Goal: Task Accomplishment & Management: Manage account settings

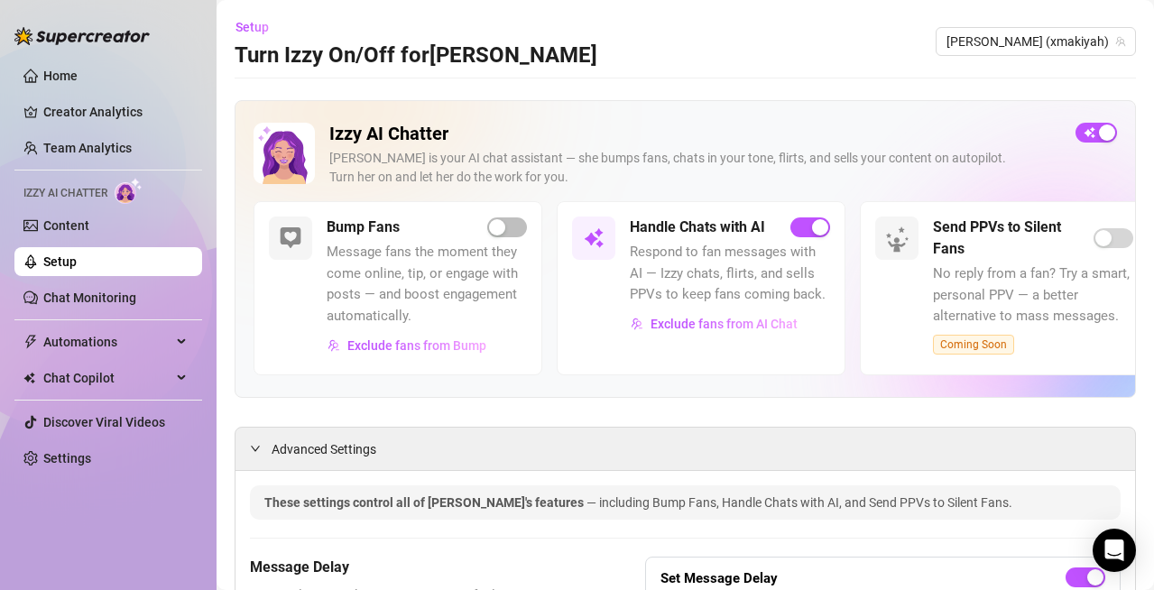
scroll to position [1760, 0]
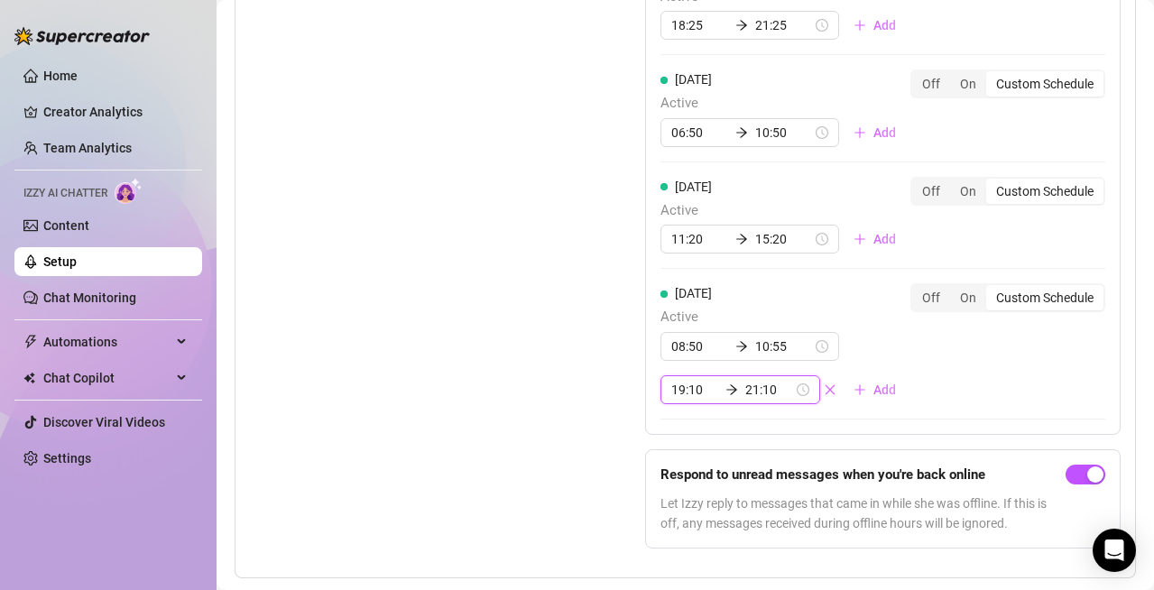
click at [756, 392] on input "21:10" at bounding box center [769, 390] width 48 height 20
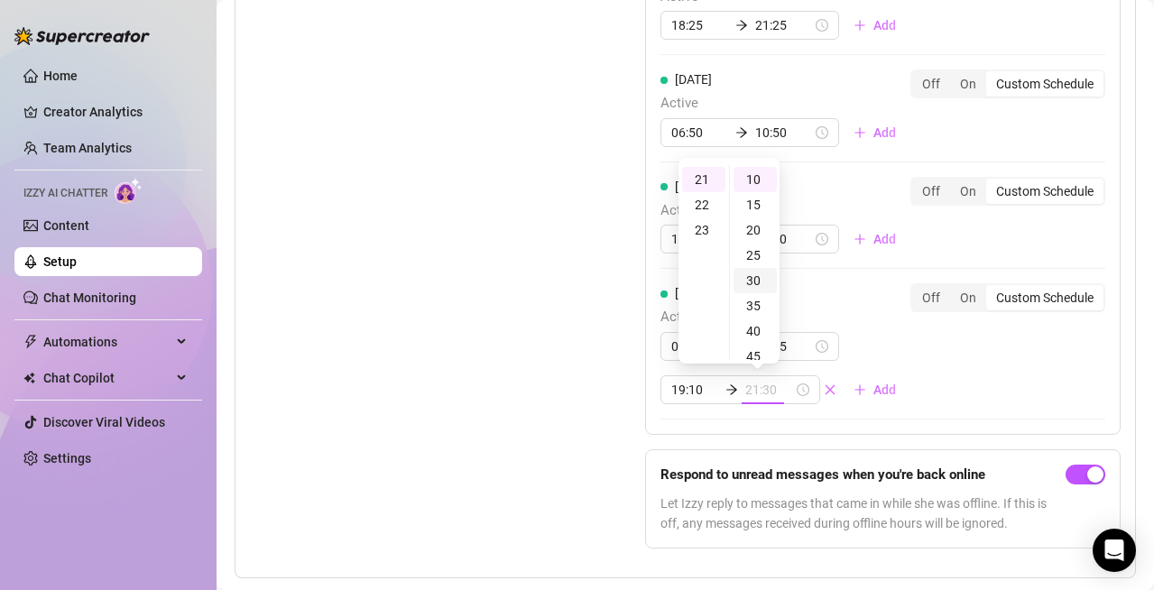
click at [757, 279] on div "30" at bounding box center [754, 280] width 43 height 25
type input "21:30"
click at [522, 329] on div "Set Active Hours (Izzy Availability) Set specific hours when Izzy engaging with…" at bounding box center [402, 95] width 305 height 936
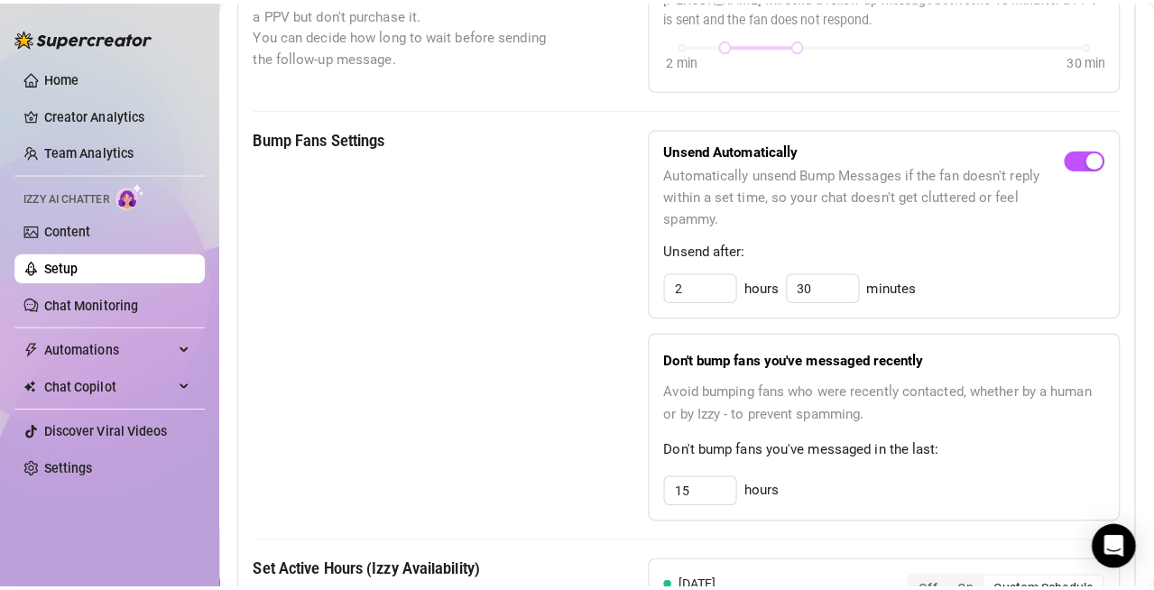
scroll to position [0, 0]
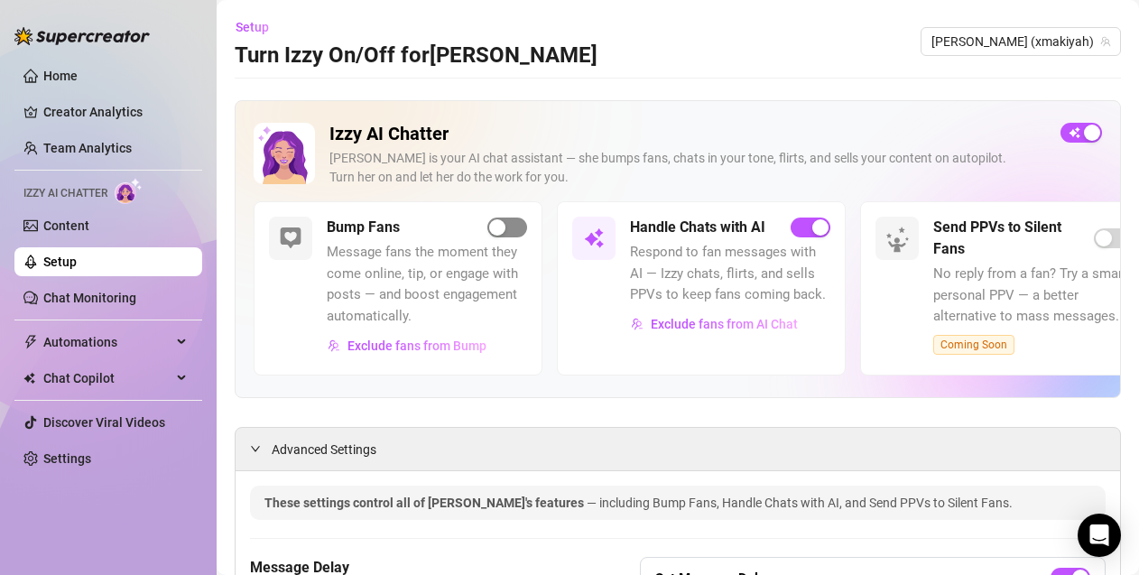
click at [503, 228] on div "button" at bounding box center [497, 227] width 16 height 16
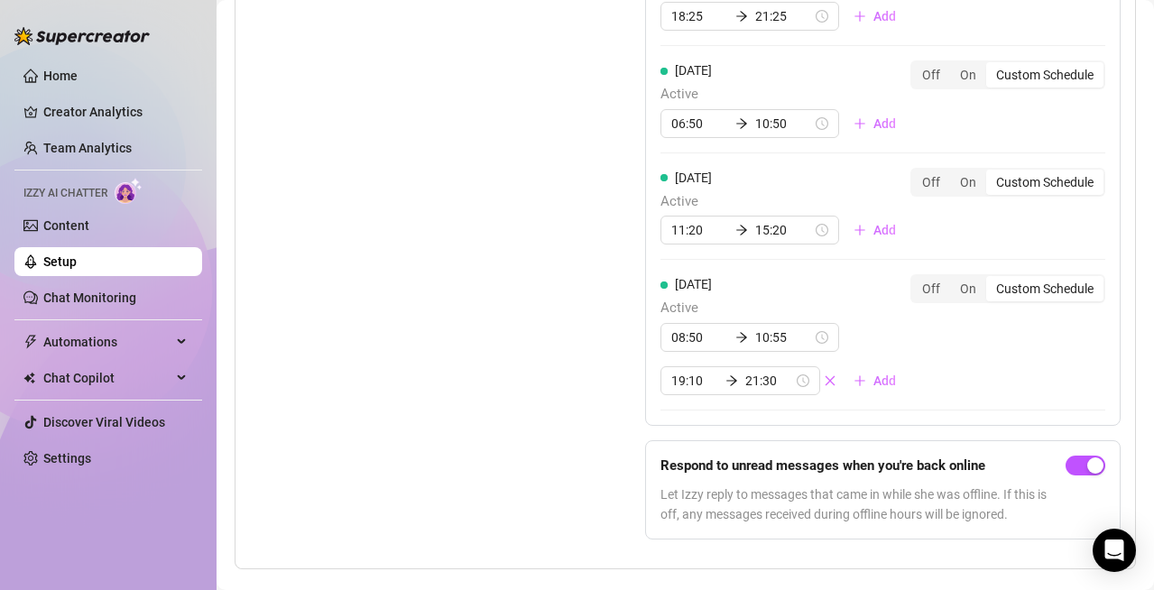
scroll to position [1803, 0]
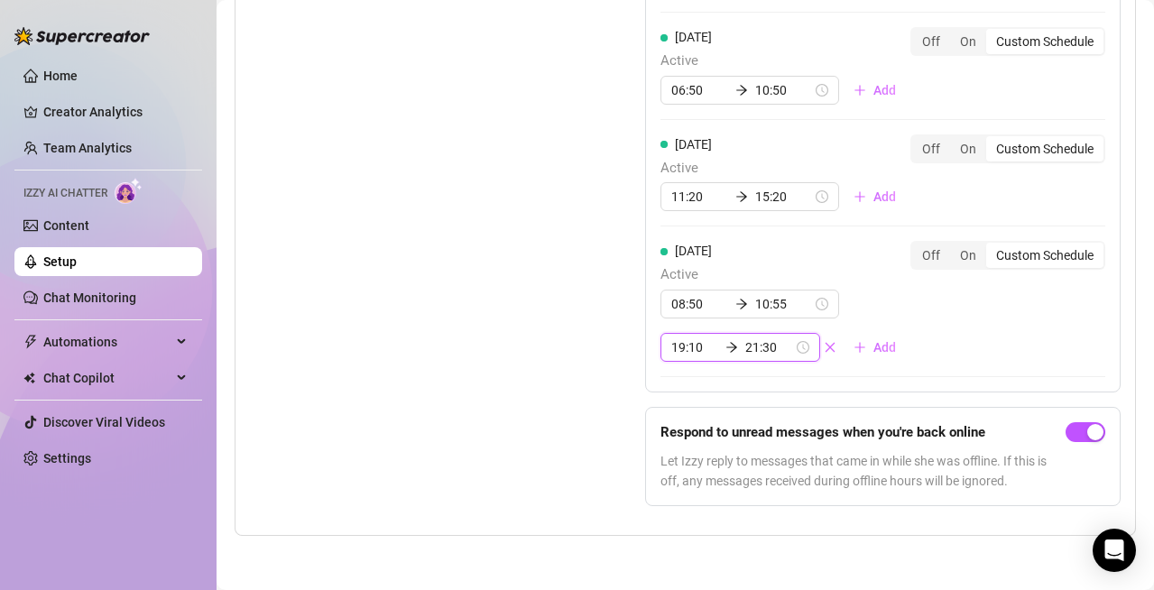
click at [751, 354] on input "21:30" at bounding box center [769, 347] width 48 height 20
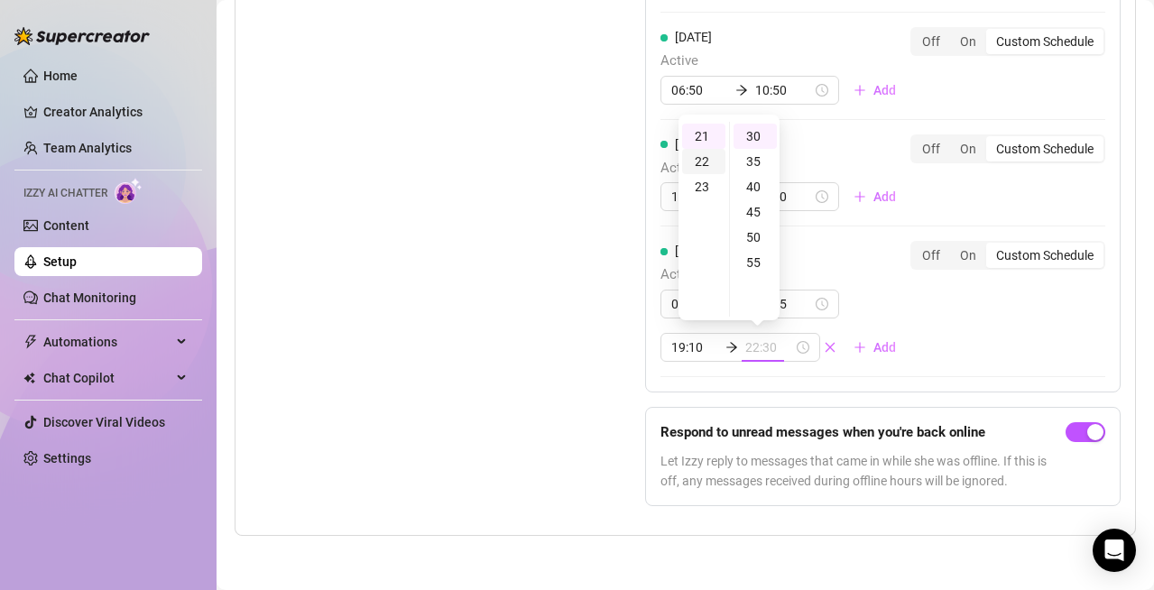
click at [708, 161] on div "22" at bounding box center [703, 161] width 43 height 25
type input "22:30"
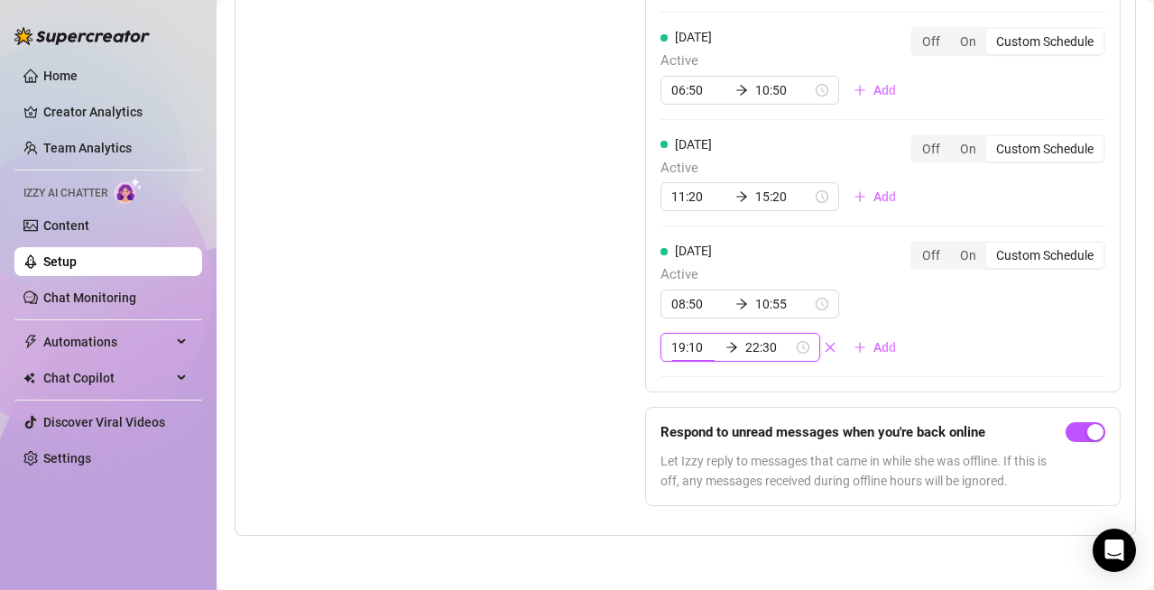
click at [469, 279] on div "Set Active Hours (Izzy Availability) Set specific hours when Izzy engaging with…" at bounding box center [402, 52] width 305 height 936
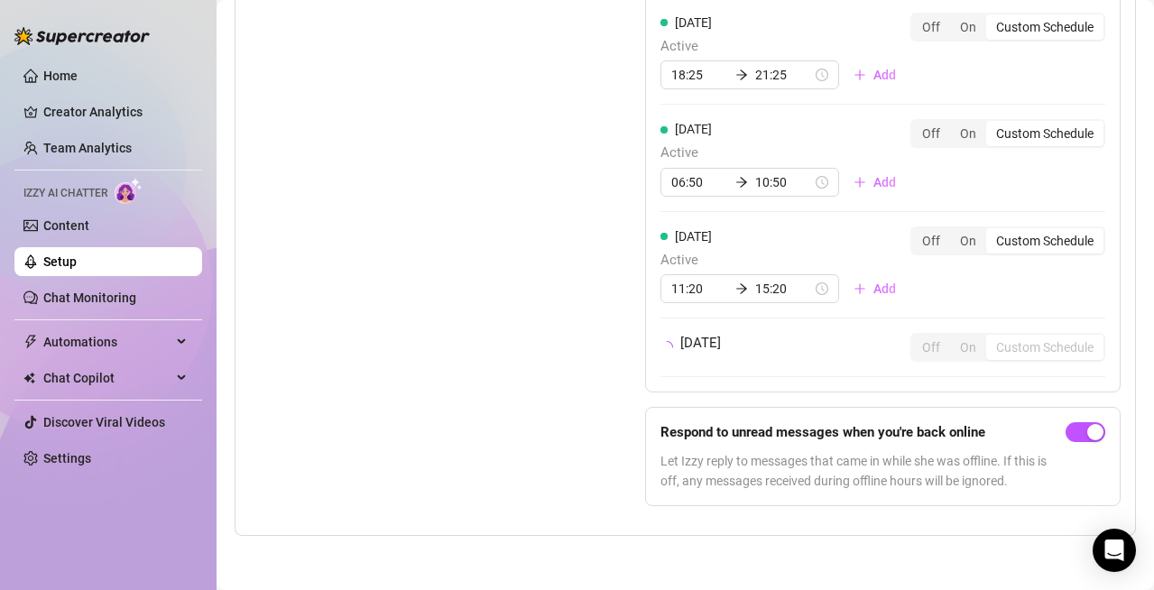
click at [469, 279] on div "Set Active Hours (Izzy Availability) Set specific hours when Izzy engaging with…" at bounding box center [402, 98] width 305 height 844
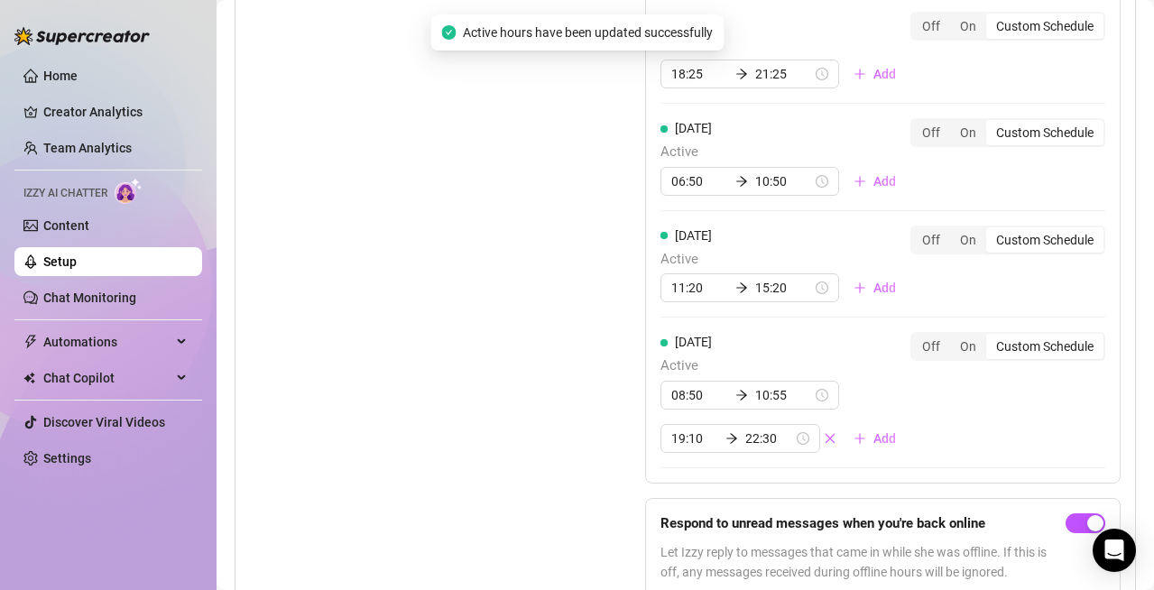
scroll to position [1803, 0]
